Goal: Task Accomplishment & Management: Use online tool/utility

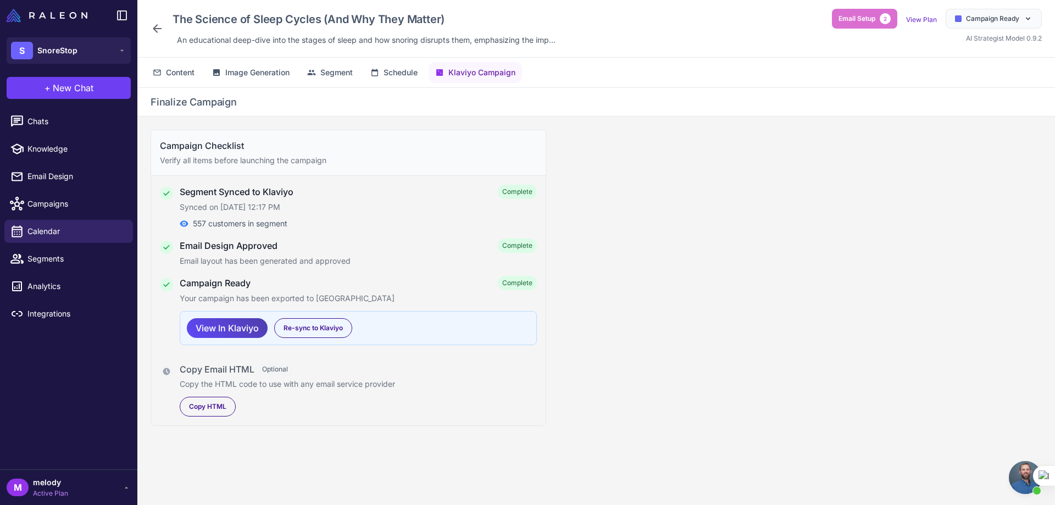
scroll to position [454, 0]
click at [987, 18] on span "Campaign Ready" at bounding box center [992, 19] width 53 height 10
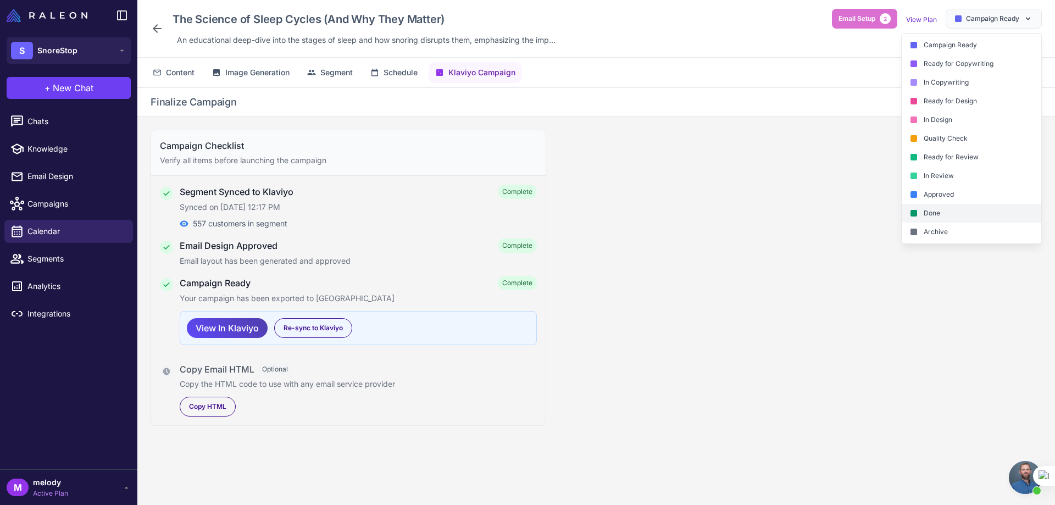
click at [935, 213] on div "Done" at bounding box center [972, 213] width 140 height 19
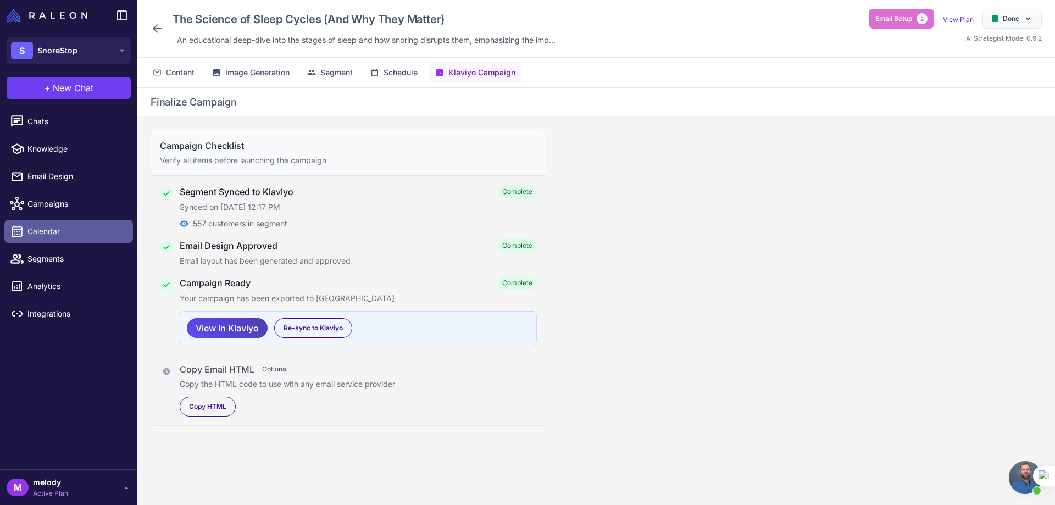
click at [67, 227] on span "Calendar" at bounding box center [75, 231] width 97 height 12
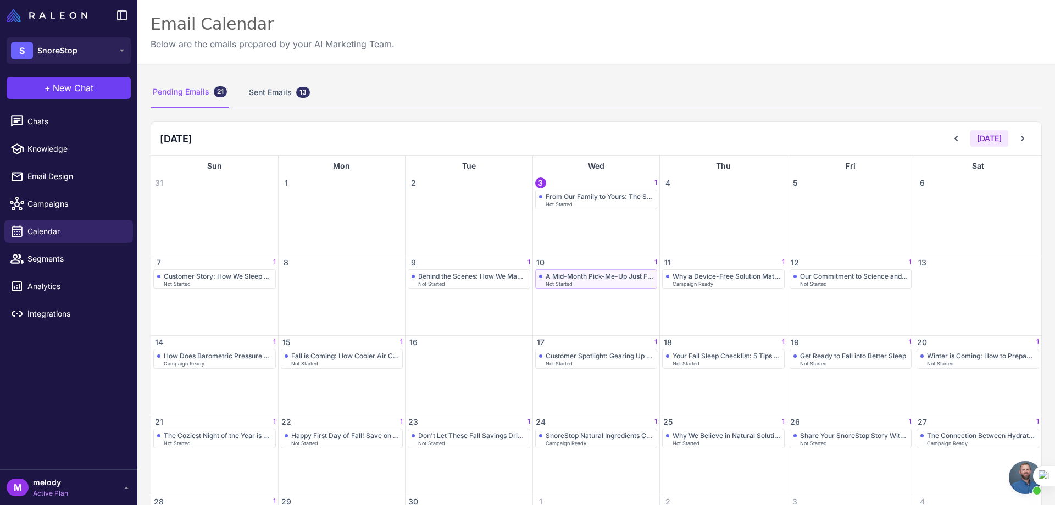
click at [569, 279] on div "A Mid-Month Pick-Me-Up Just For You" at bounding box center [600, 276] width 108 height 8
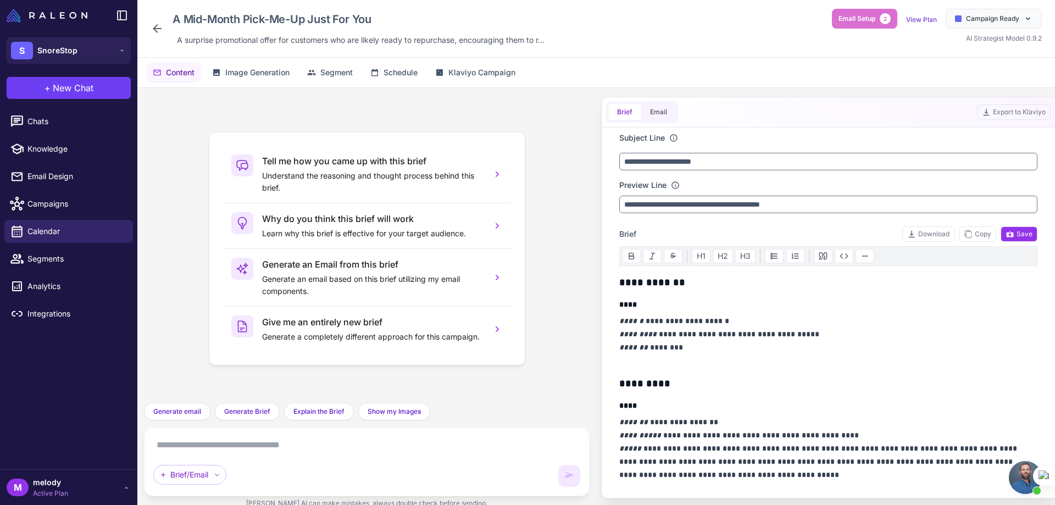
click at [157, 25] on icon at bounding box center [157, 28] width 9 height 9
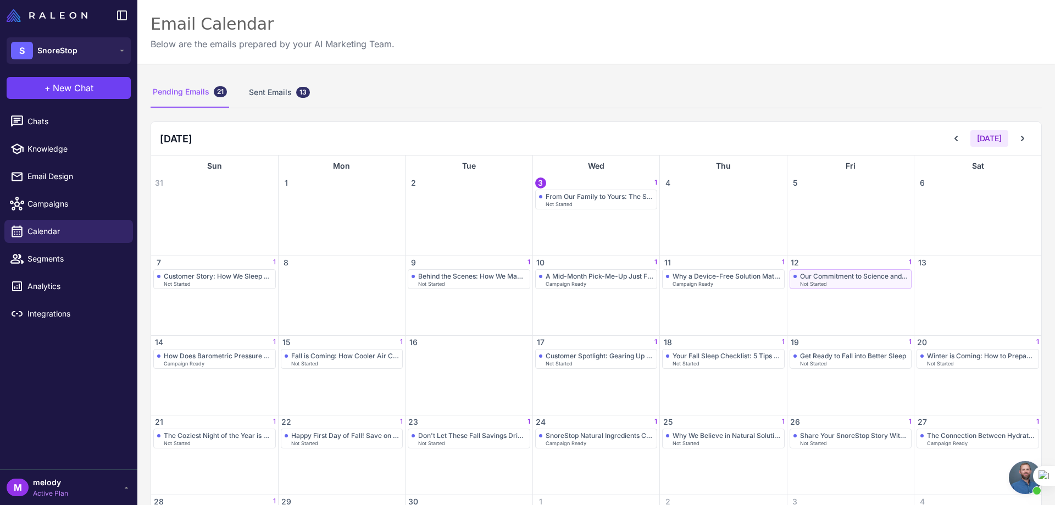
click at [800, 283] on span "Not Started" at bounding box center [813, 283] width 27 height 5
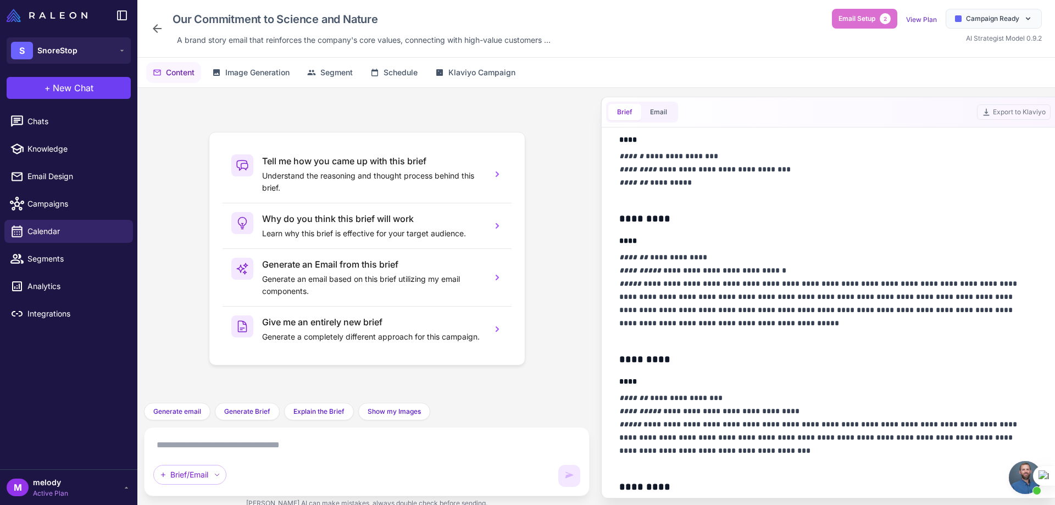
scroll to position [220, 0]
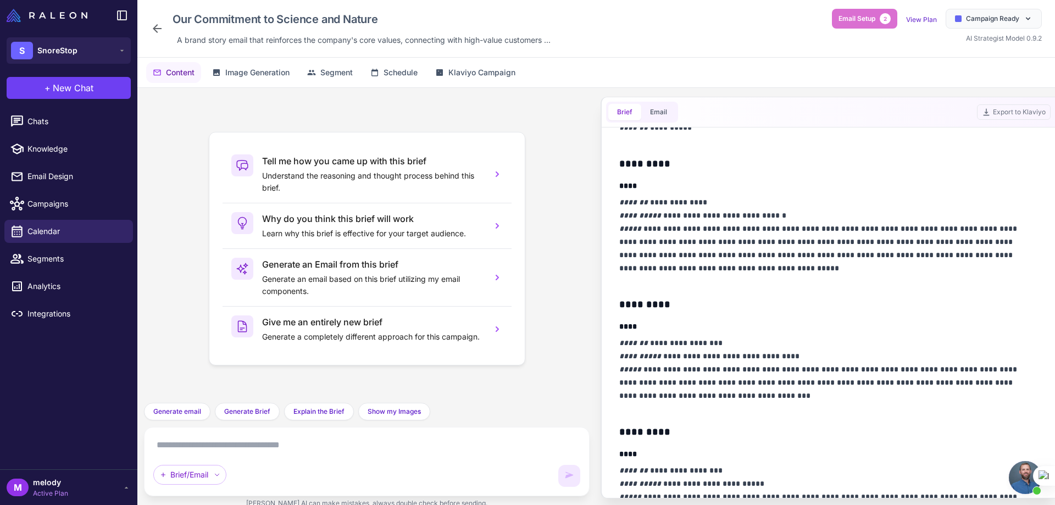
click at [158, 29] on icon at bounding box center [157, 28] width 9 height 9
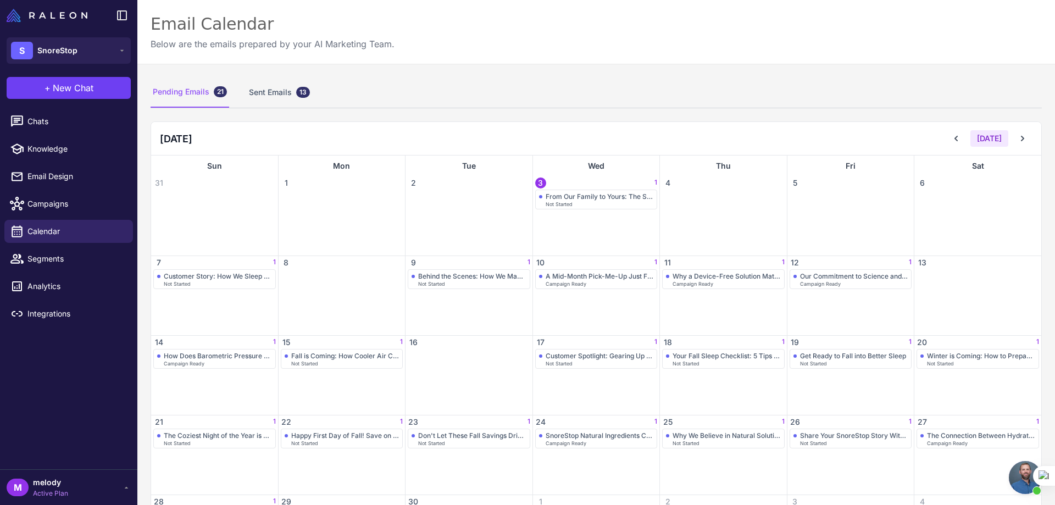
scroll to position [55, 0]
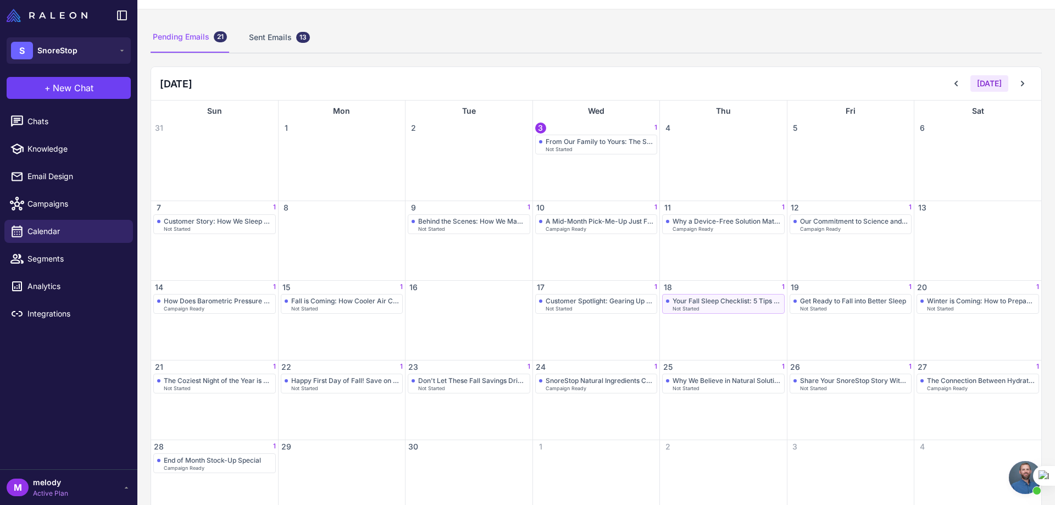
click at [676, 308] on span "Not Started" at bounding box center [686, 308] width 27 height 5
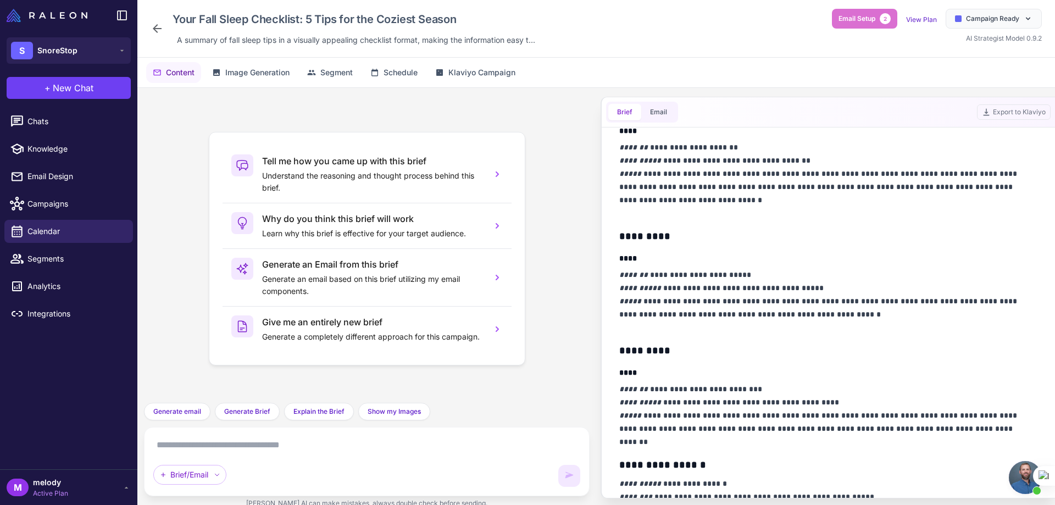
scroll to position [330, 0]
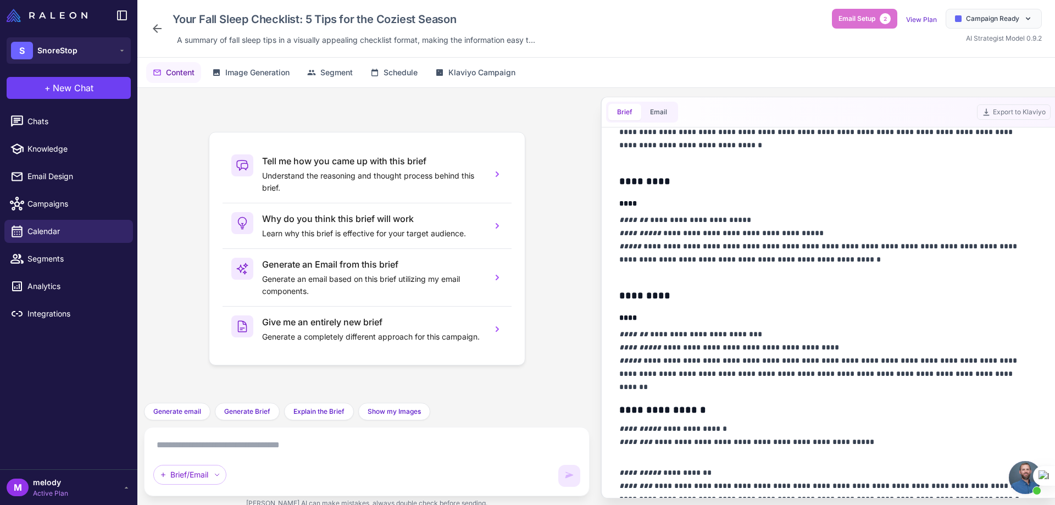
click at [156, 29] on icon at bounding box center [157, 28] width 9 height 9
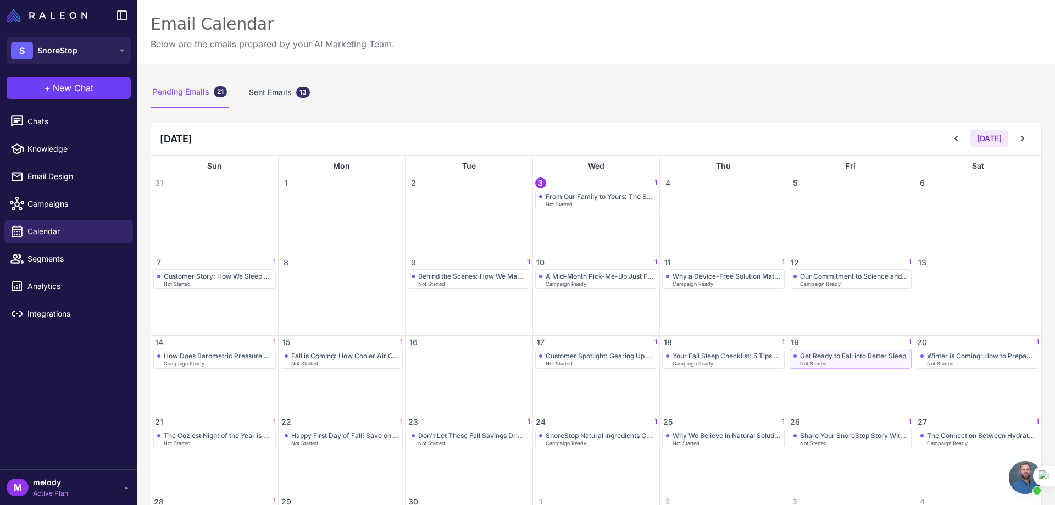
scroll to position [55, 0]
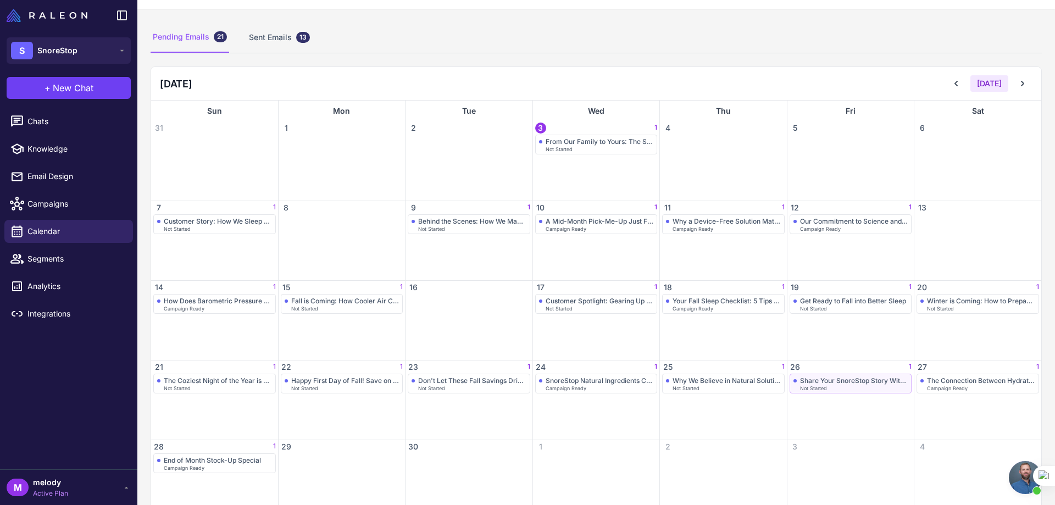
click at [806, 390] on span "Not Started" at bounding box center [813, 388] width 27 height 5
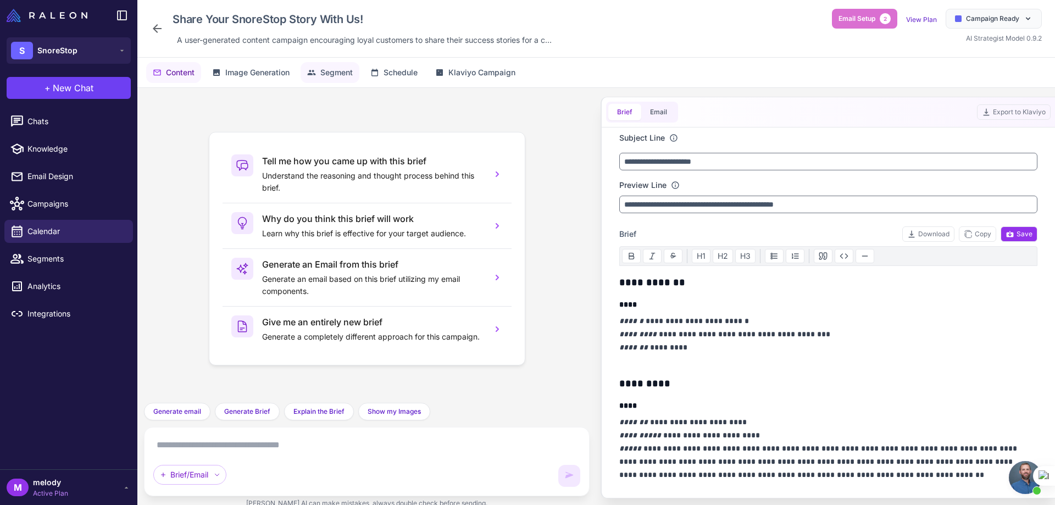
click at [332, 75] on span "Segment" at bounding box center [336, 72] width 32 height 12
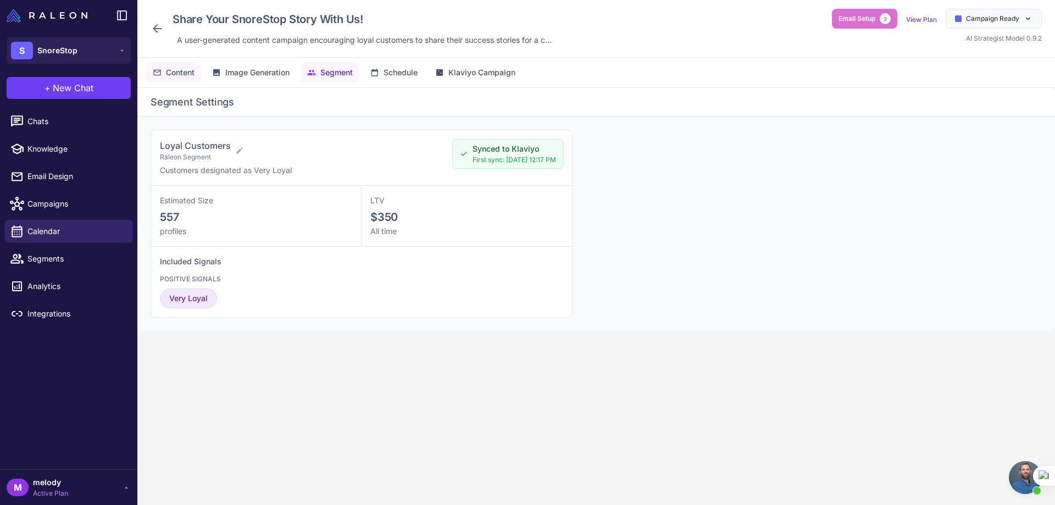
click at [179, 68] on span "Content" at bounding box center [180, 72] width 29 height 12
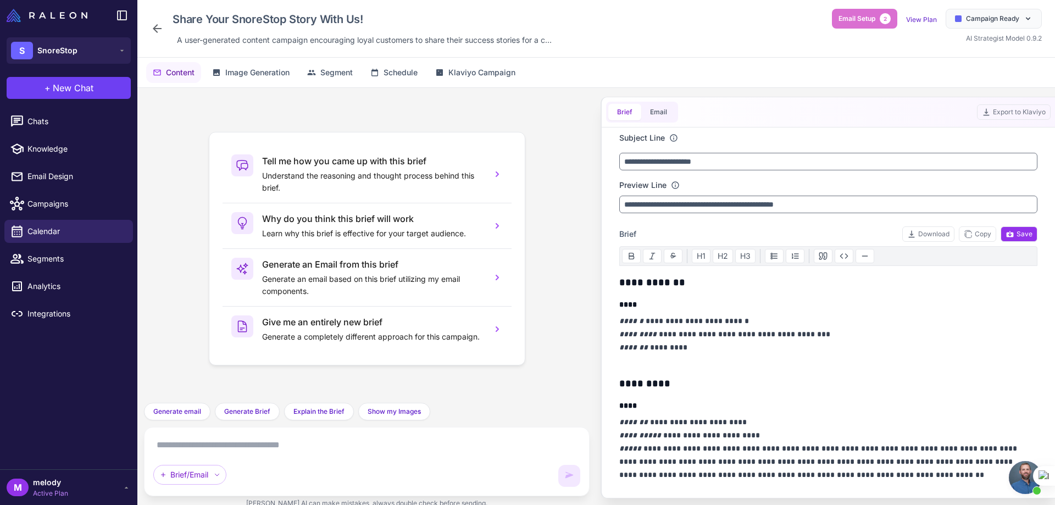
click at [154, 27] on icon at bounding box center [157, 28] width 9 height 9
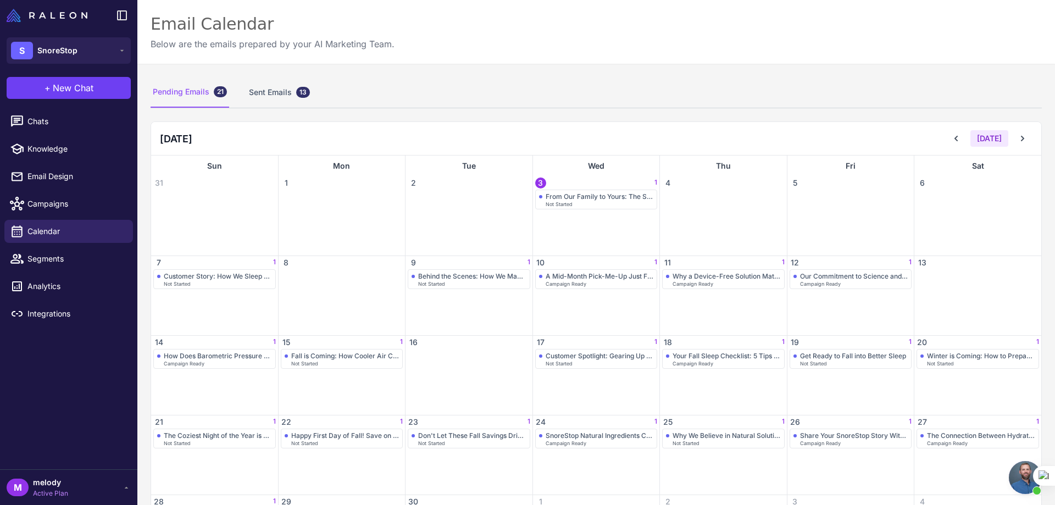
scroll to position [83, 0]
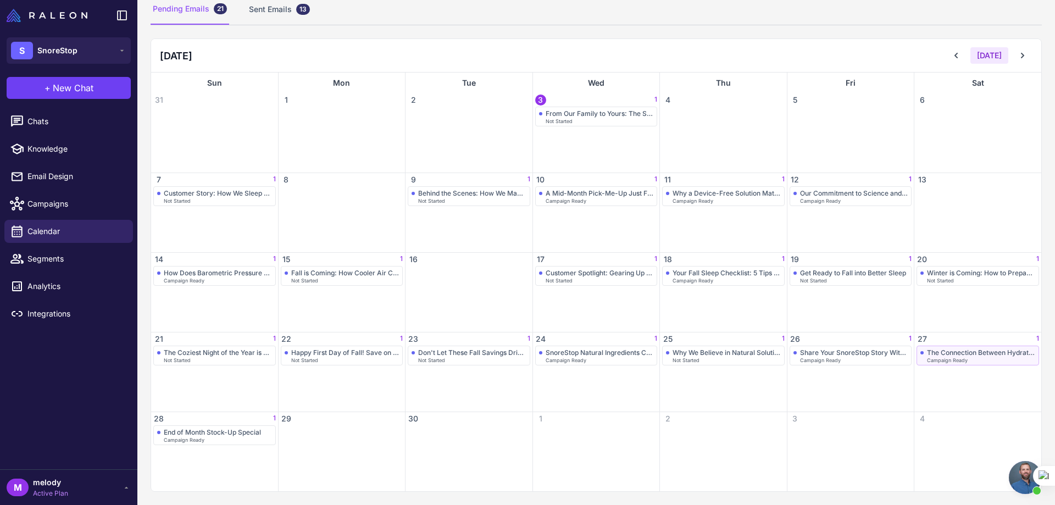
click at [947, 356] on div "The Connection Between Hydration and Snoring" at bounding box center [981, 352] width 108 height 8
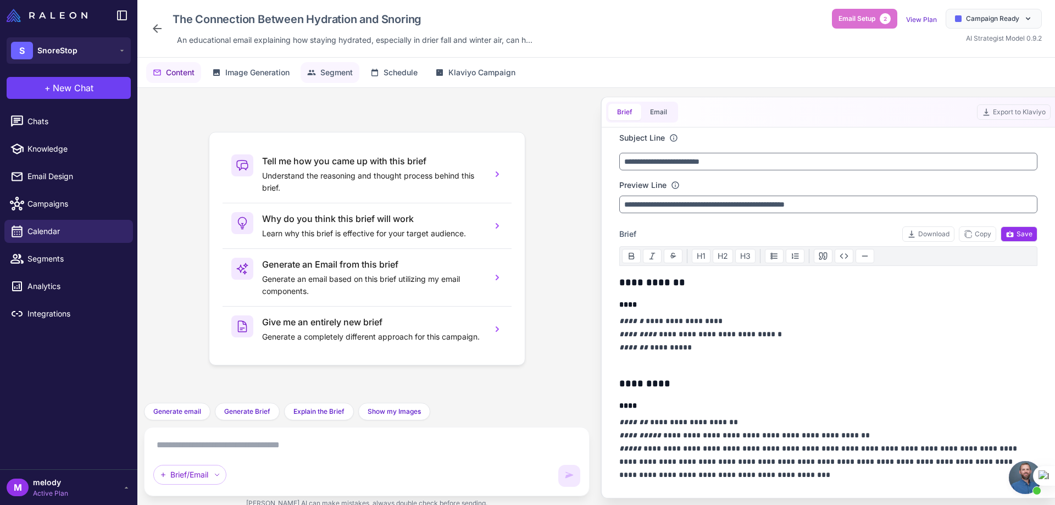
click at [326, 78] on button "Segment" at bounding box center [330, 72] width 59 height 21
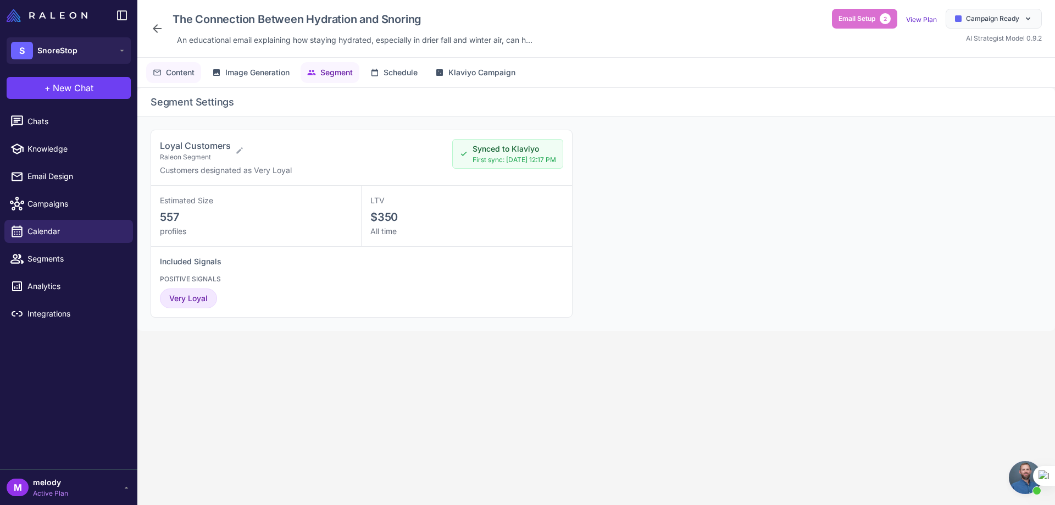
click at [178, 76] on span "Content" at bounding box center [180, 72] width 29 height 12
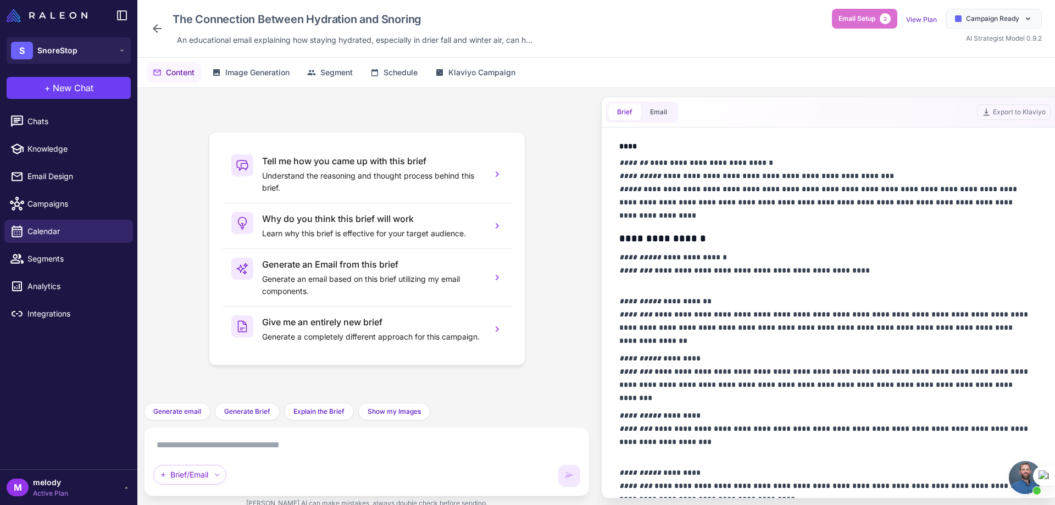
scroll to position [619, 0]
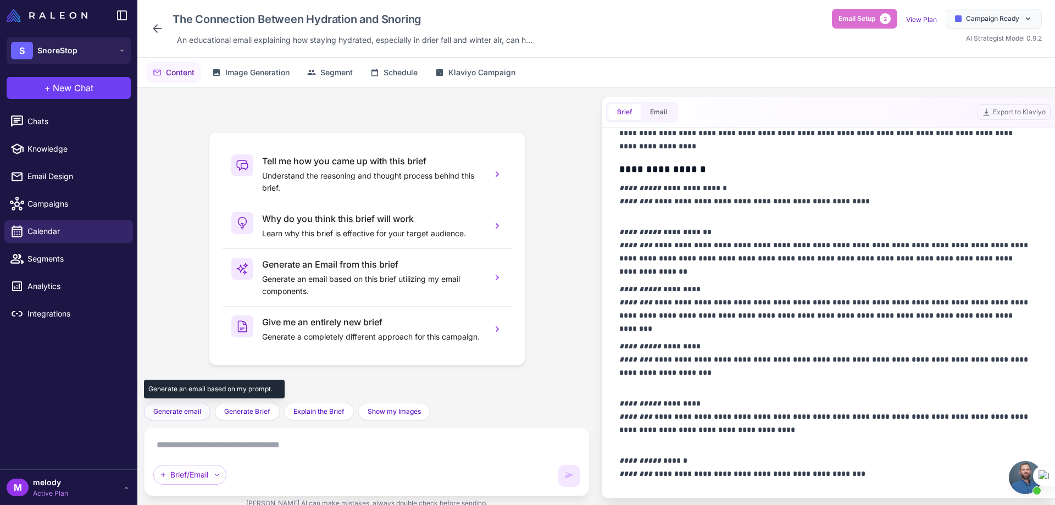
click at [174, 410] on span "Generate email" at bounding box center [177, 412] width 48 height 10
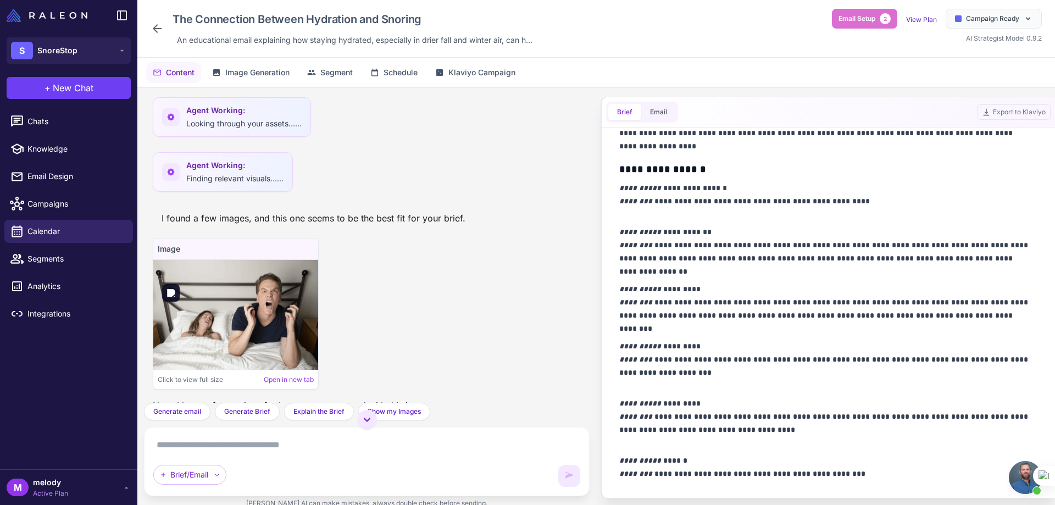
scroll to position [968, 0]
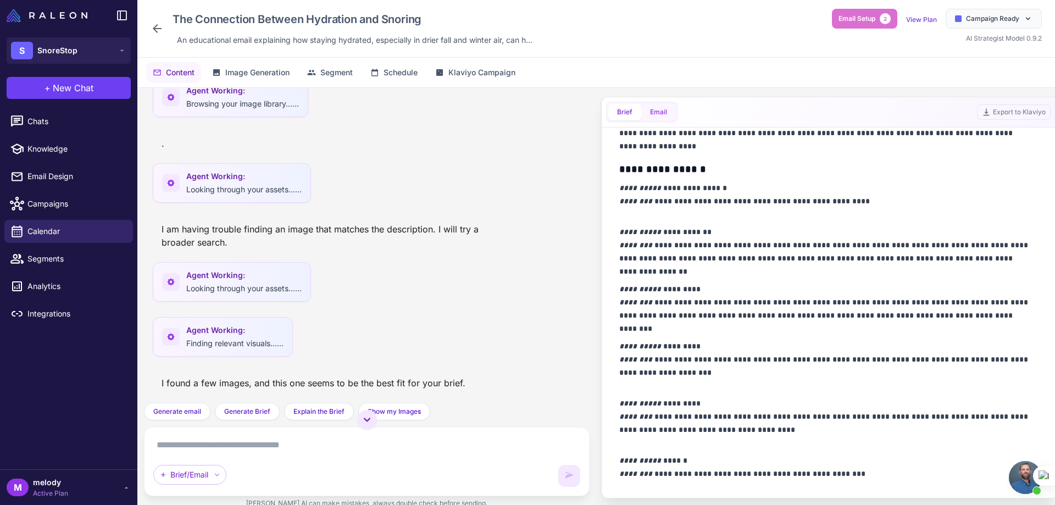
click at [657, 119] on button "Email" at bounding box center [658, 112] width 35 height 16
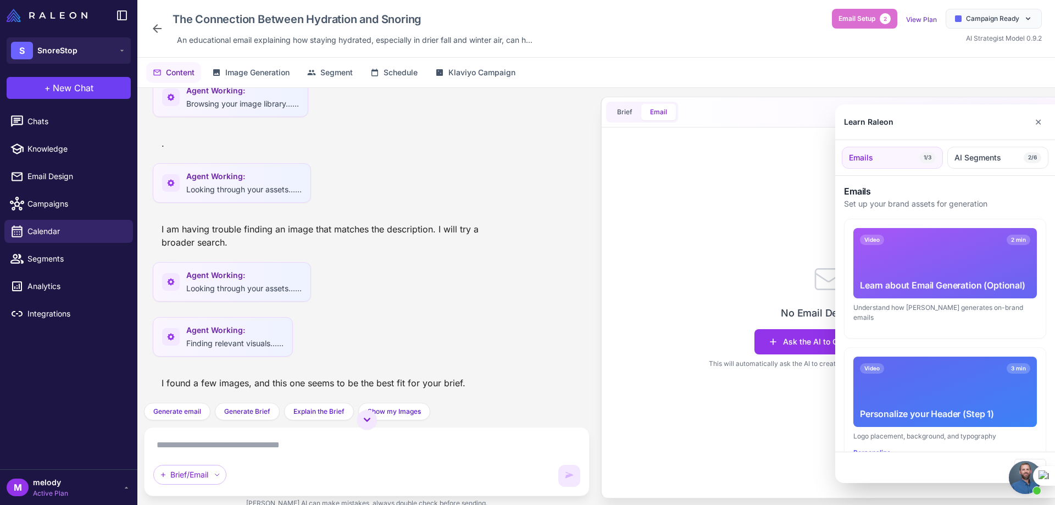
click at [629, 119] on div at bounding box center [527, 252] width 1055 height 505
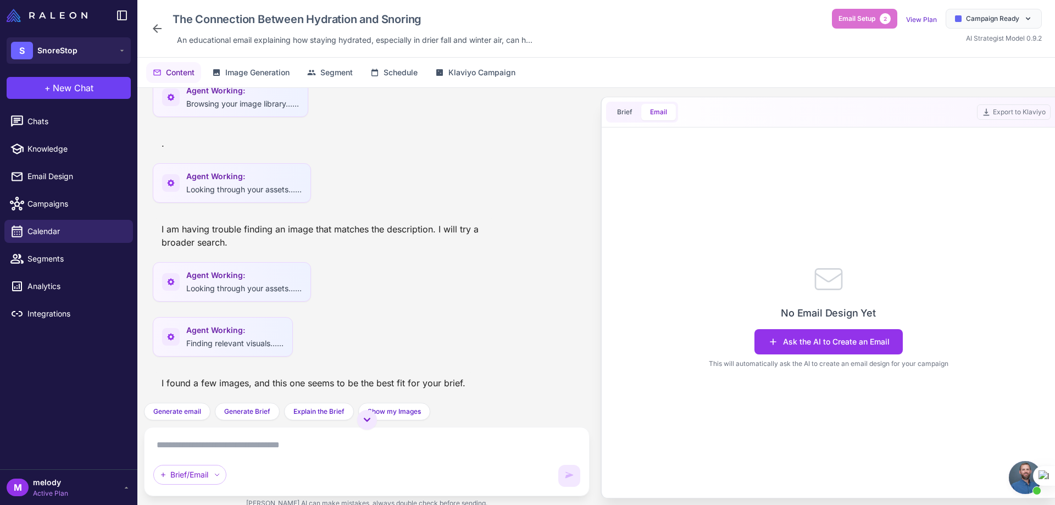
click at [628, 119] on button "Brief" at bounding box center [624, 112] width 33 height 16
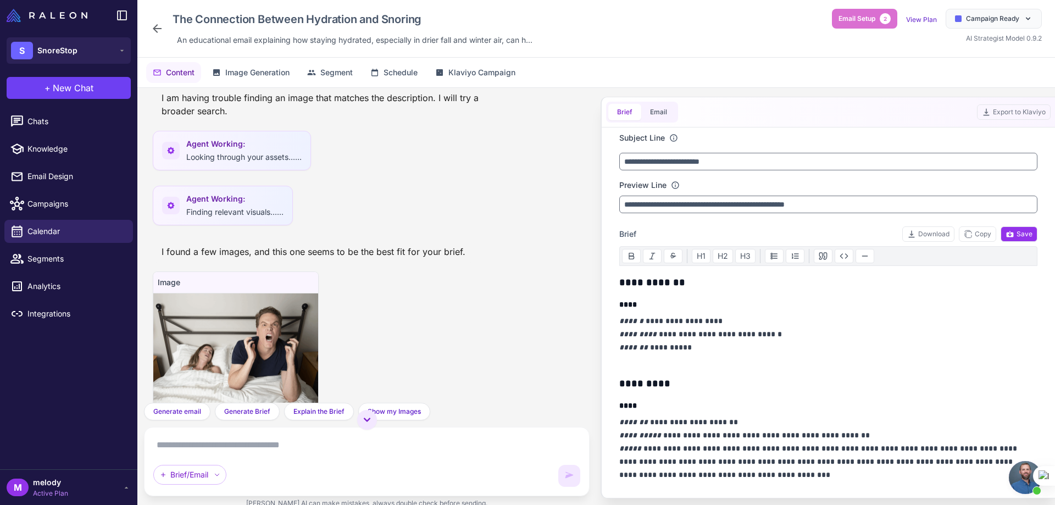
scroll to position [1242, 0]
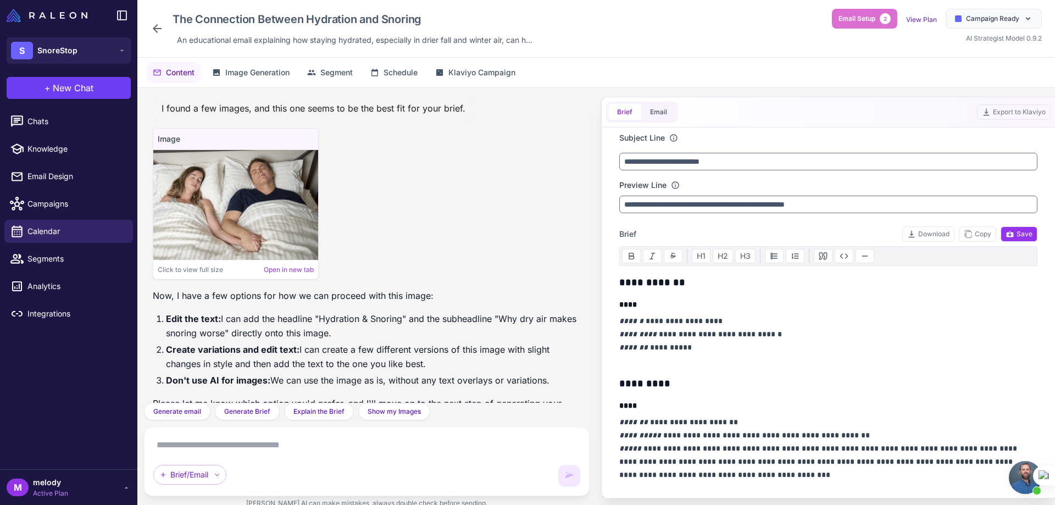
click at [608, 104] on button "Brief" at bounding box center [624, 112] width 33 height 16
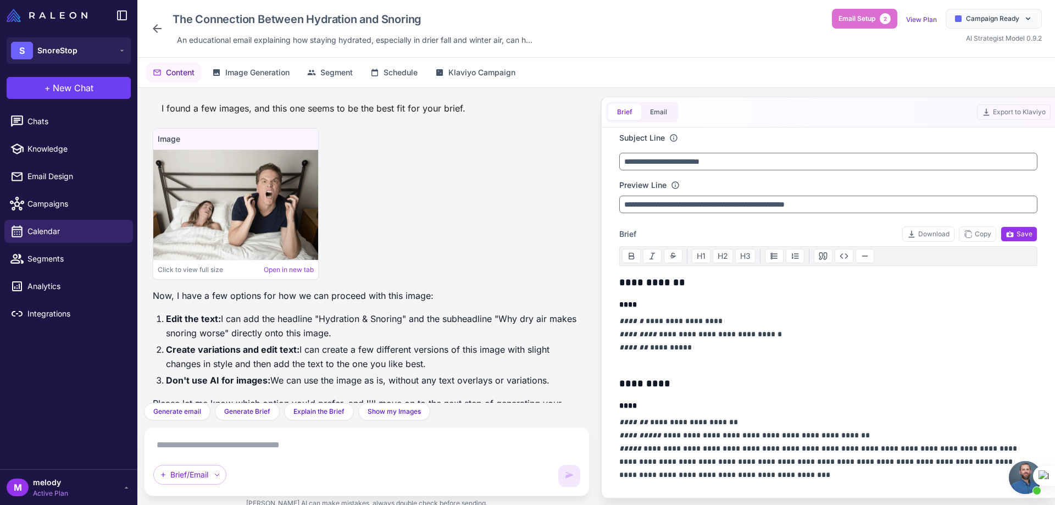
click at [608, 104] on button "Brief" at bounding box center [624, 112] width 33 height 16
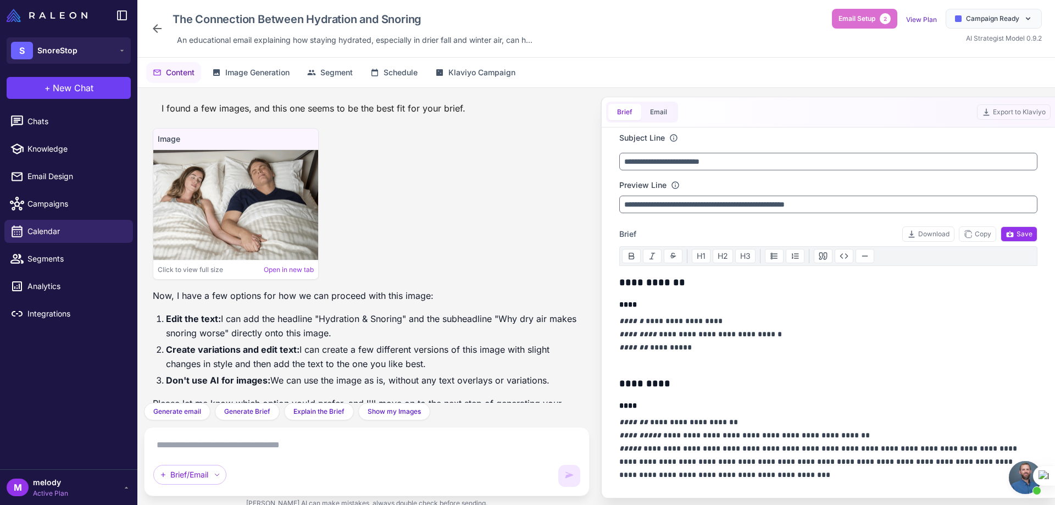
click at [608, 104] on button "Brief" at bounding box center [624, 112] width 33 height 16
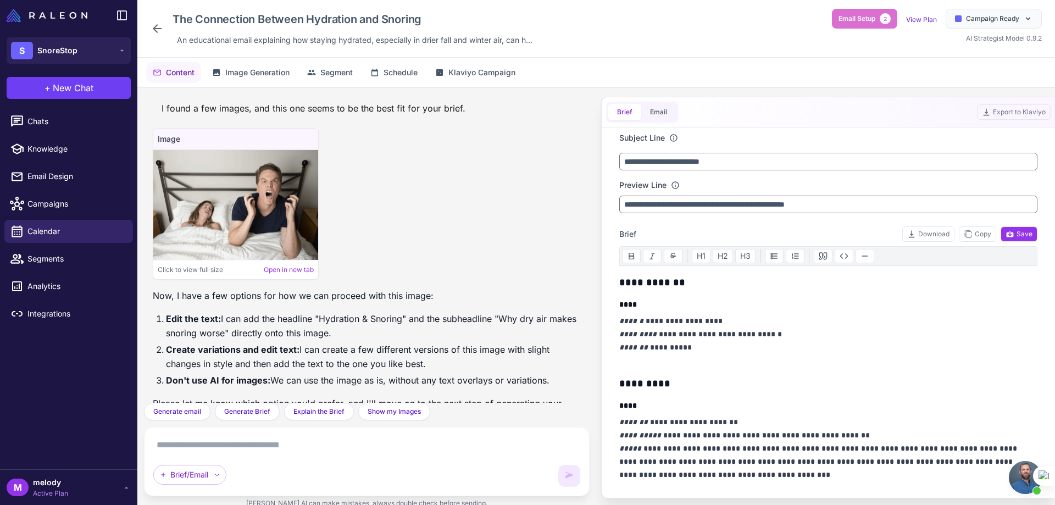
click at [216, 451] on textarea at bounding box center [366, 445] width 427 height 18
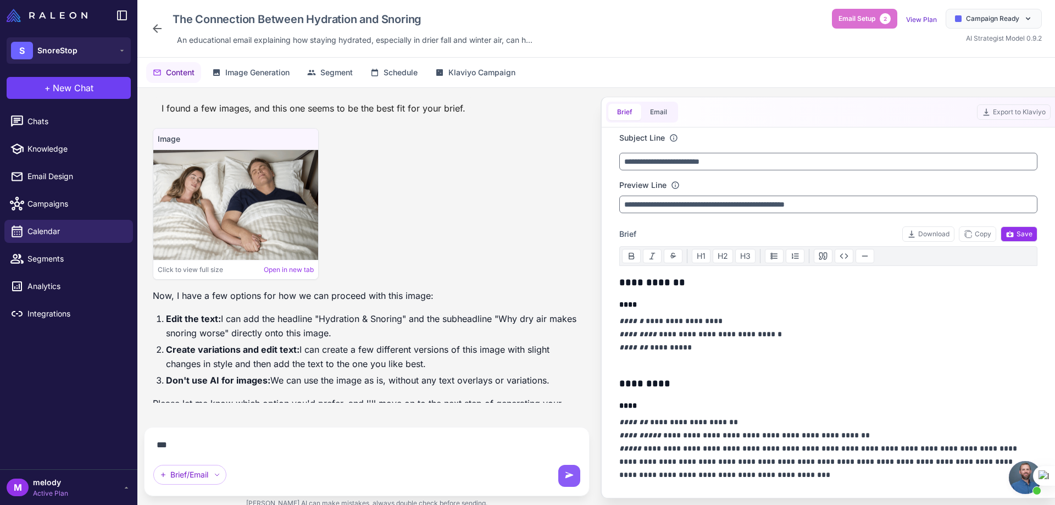
scroll to position [1218, 0]
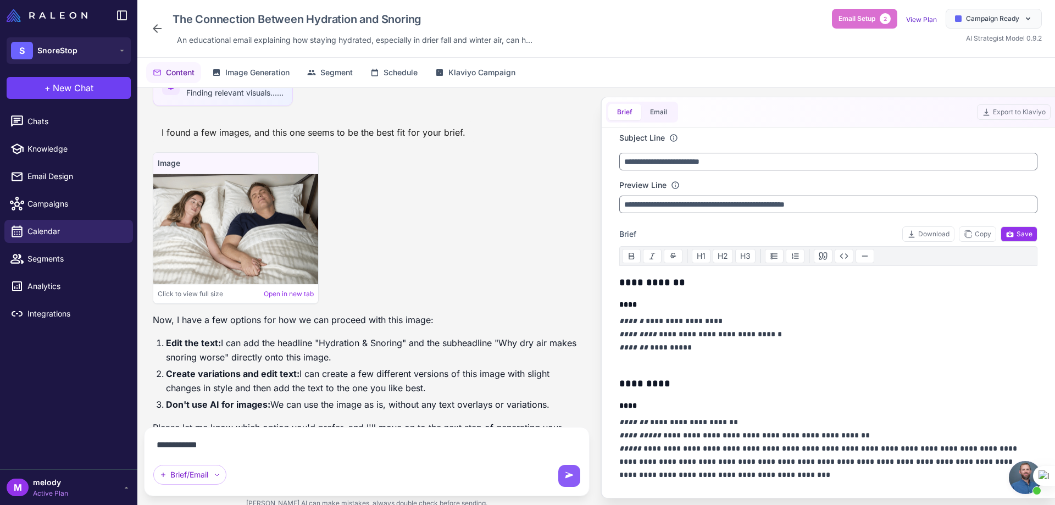
type textarea "**********"
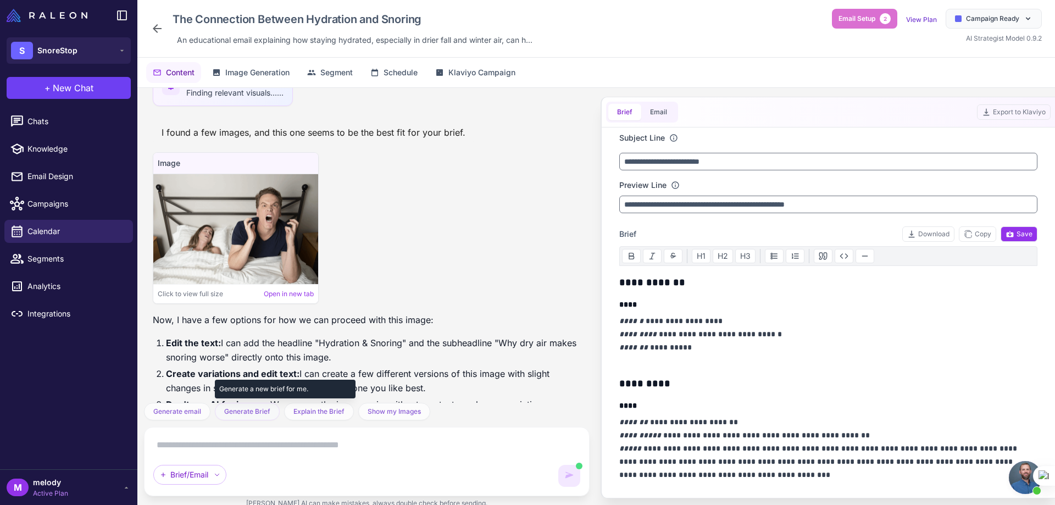
scroll to position [1331, 0]
